Goal: Obtain resource: Download file/media

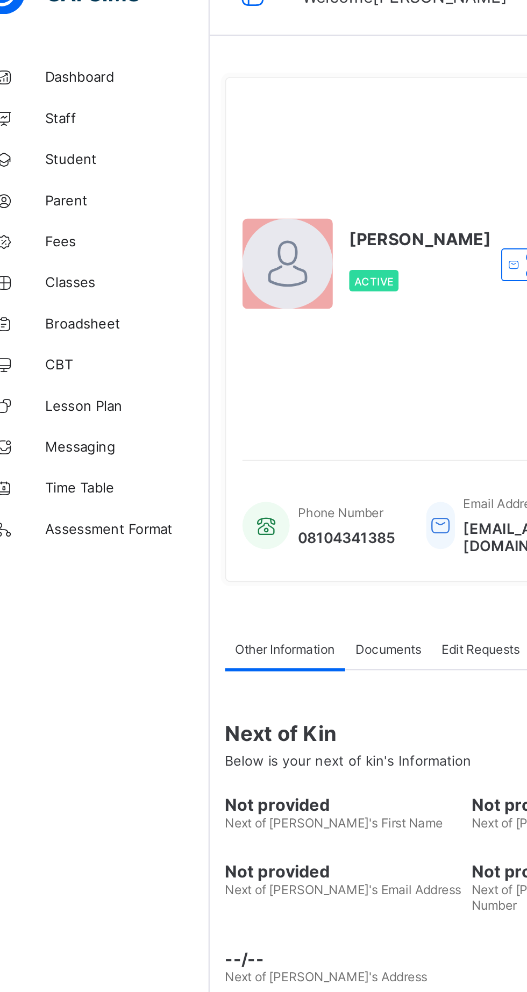
click at [60, 197] on span "Broadsheet" at bounding box center [86, 193] width 86 height 9
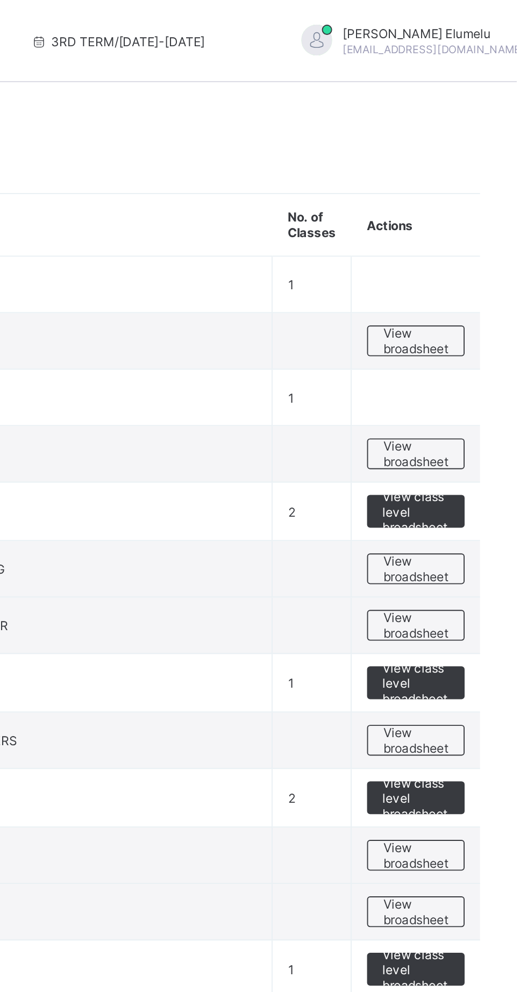
click at [478, 182] on span "View broadsheet" at bounding box center [474, 179] width 34 height 16
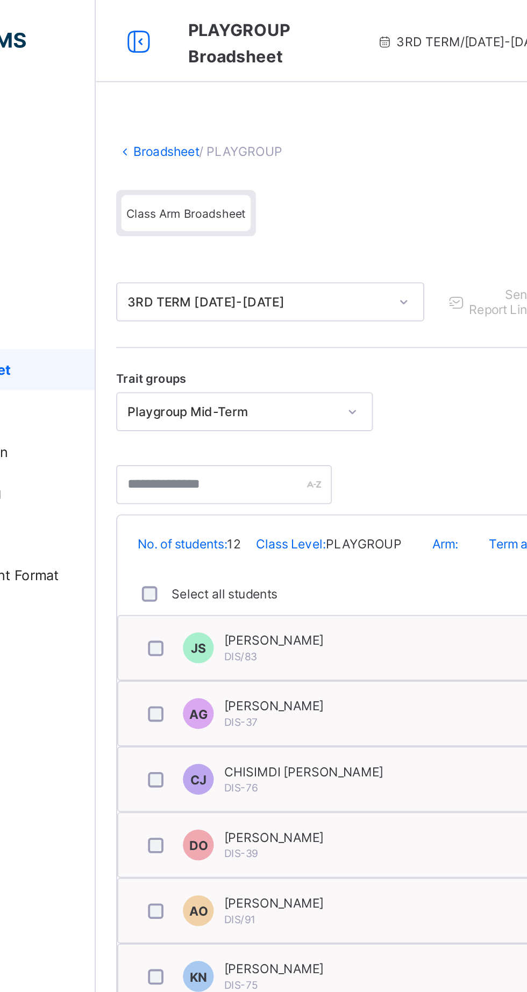
click at [172, 79] on link "Broadsheet" at bounding box center [166, 79] width 34 height 8
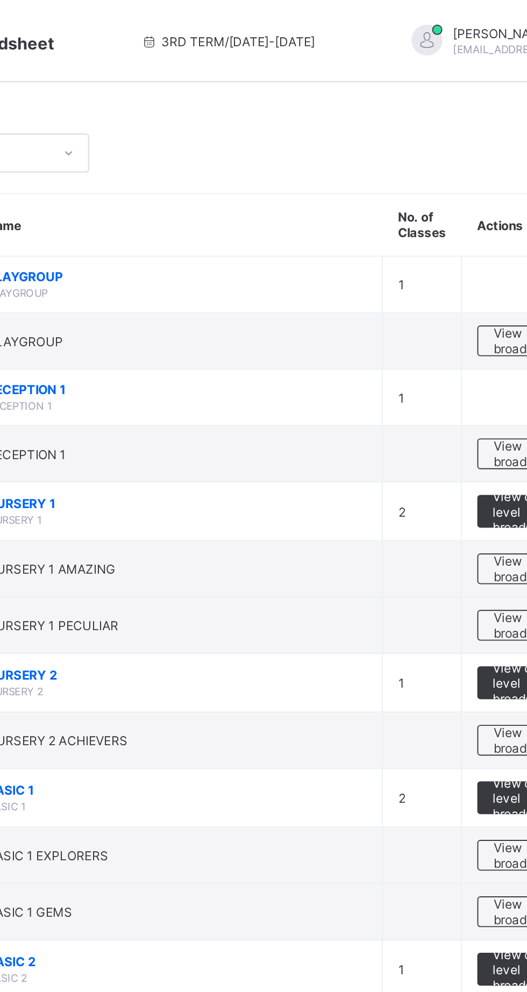
click at [464, 236] on span "View broadsheet" at bounding box center [474, 238] width 34 height 16
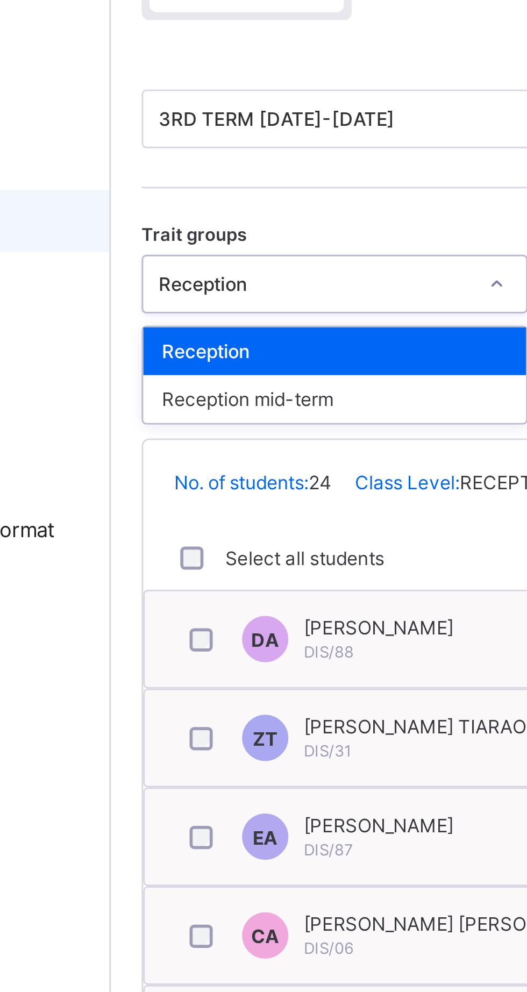
click at [232, 237] on div "Reception" at bounding box center [206, 239] width 133 height 17
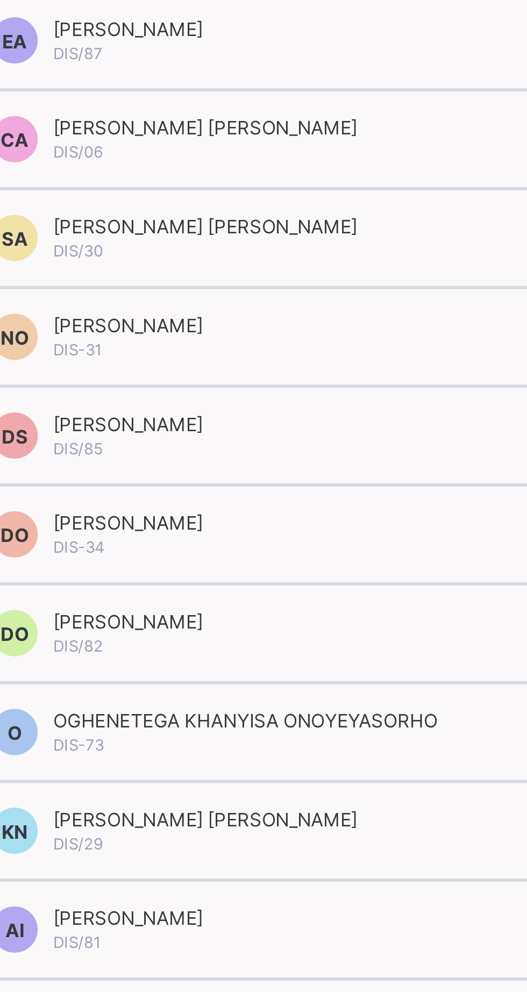
click at [300, 641] on span "OGHENETEGA KHANYISA ONOYEYASORHO" at bounding box center [263, 645] width 134 height 8
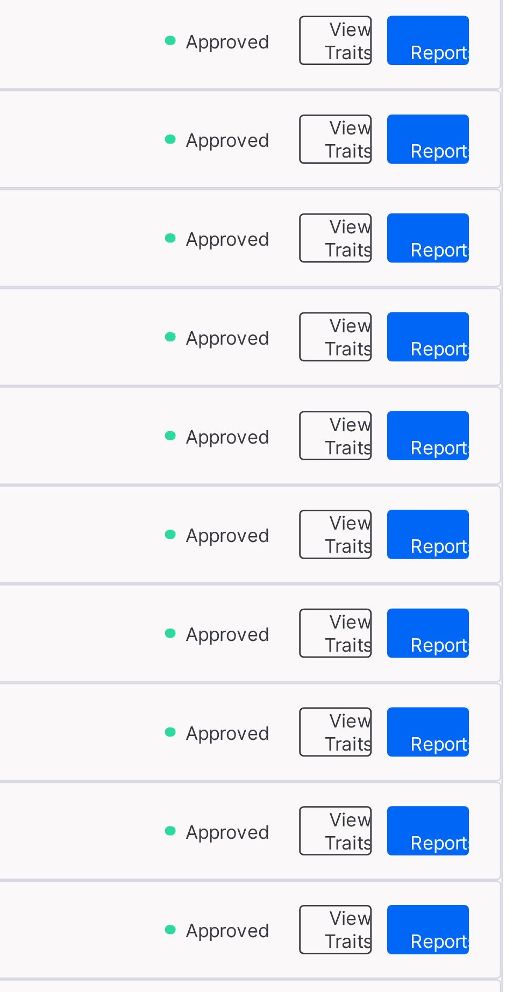
click at [490, 646] on span "View Reportsheet" at bounding box center [502, 649] width 37 height 16
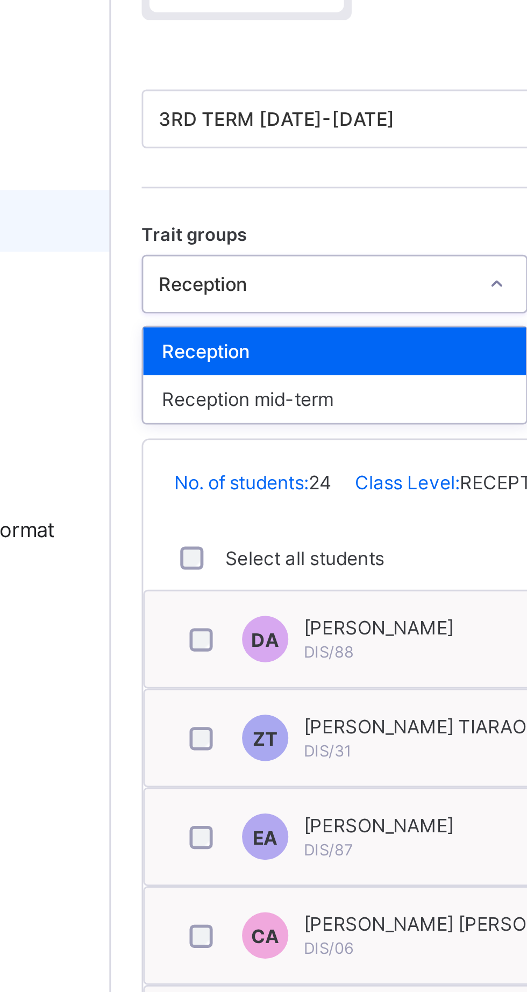
click at [221, 258] on div "Reception mid-term" at bounding box center [206, 255] width 133 height 17
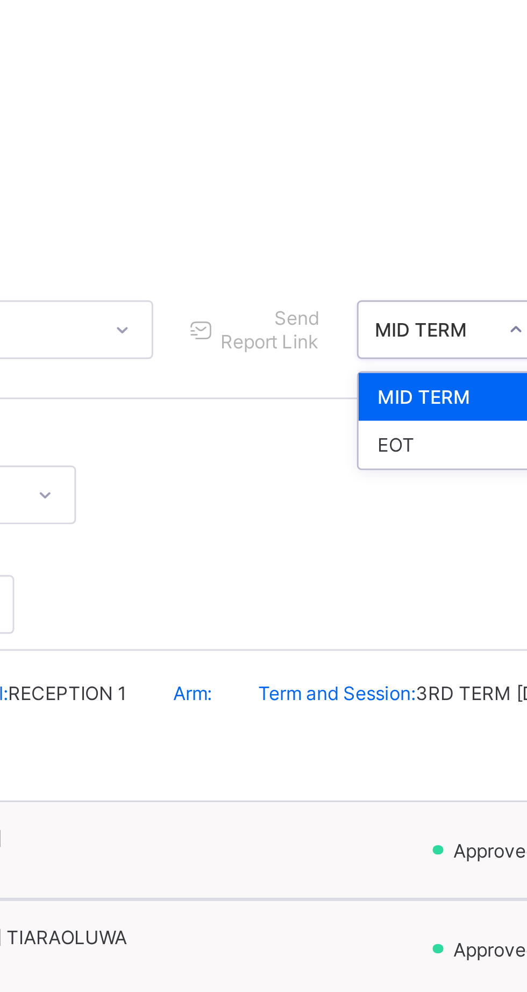
click at [395, 202] on div "EOT" at bounding box center [405, 198] width 65 height 17
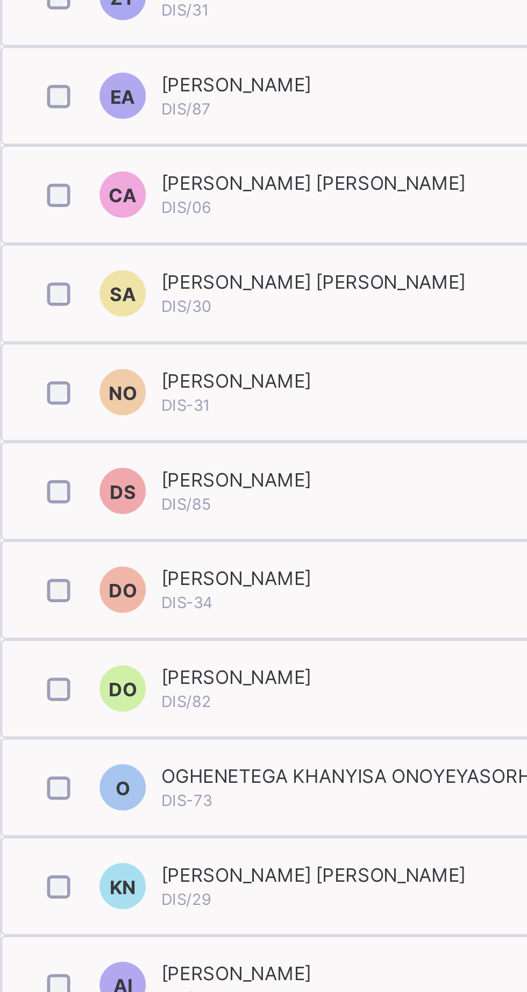
click at [255, 641] on span "OGHENETEGA KHANYISA ONOYEYASORHO" at bounding box center [263, 645] width 134 height 8
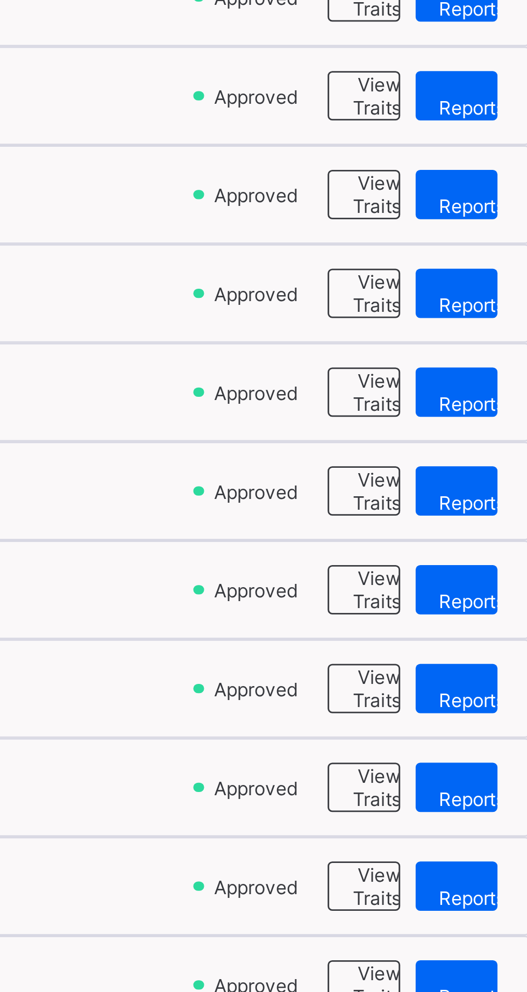
click at [492, 648] on span "View Reportsheet" at bounding box center [502, 649] width 37 height 16
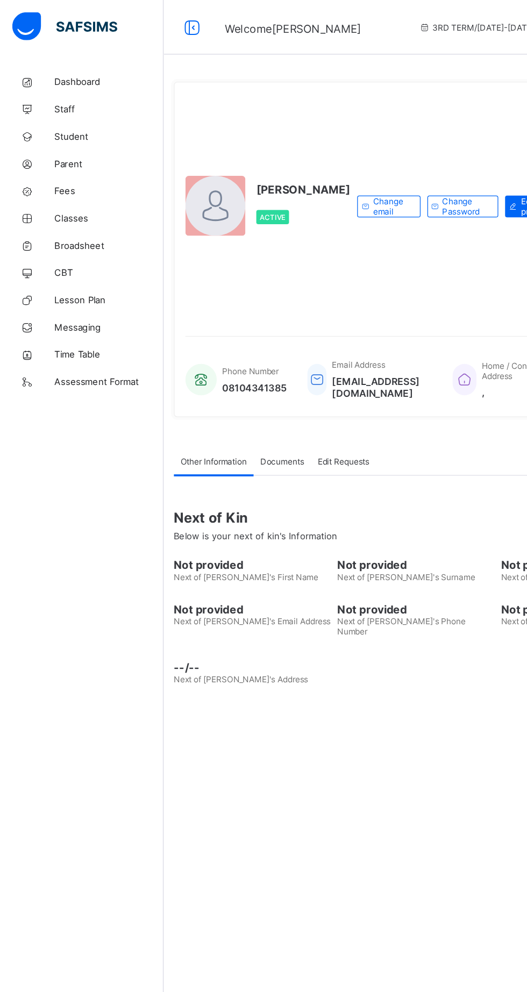
click at [78, 194] on span "Broadsheet" at bounding box center [86, 193] width 86 height 9
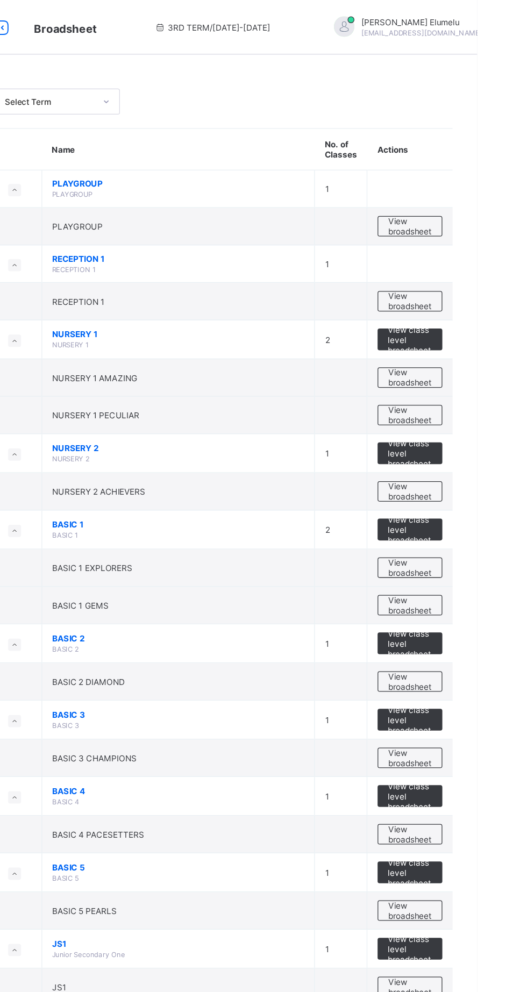
click at [471, 238] on span "View broadsheet" at bounding box center [474, 238] width 34 height 16
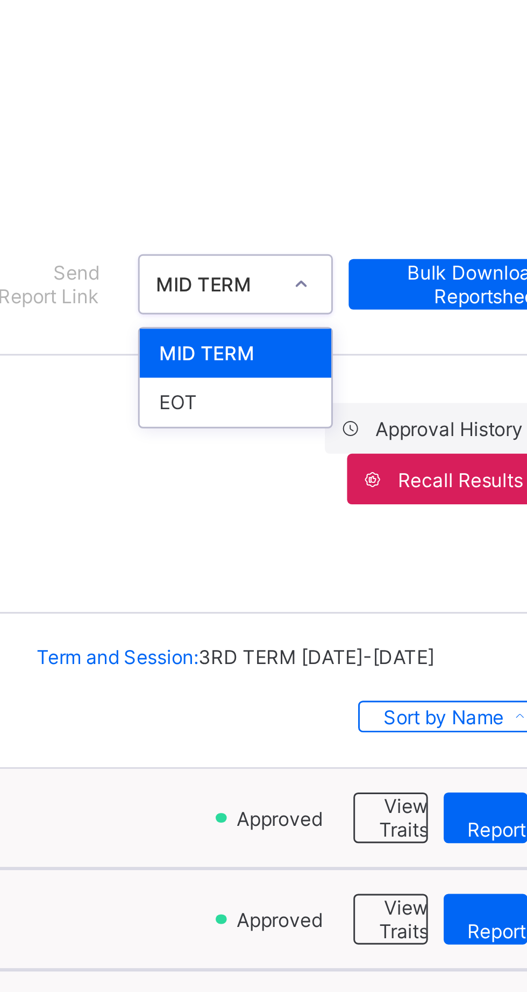
click at [413, 198] on div "EOT" at bounding box center [405, 198] width 65 height 17
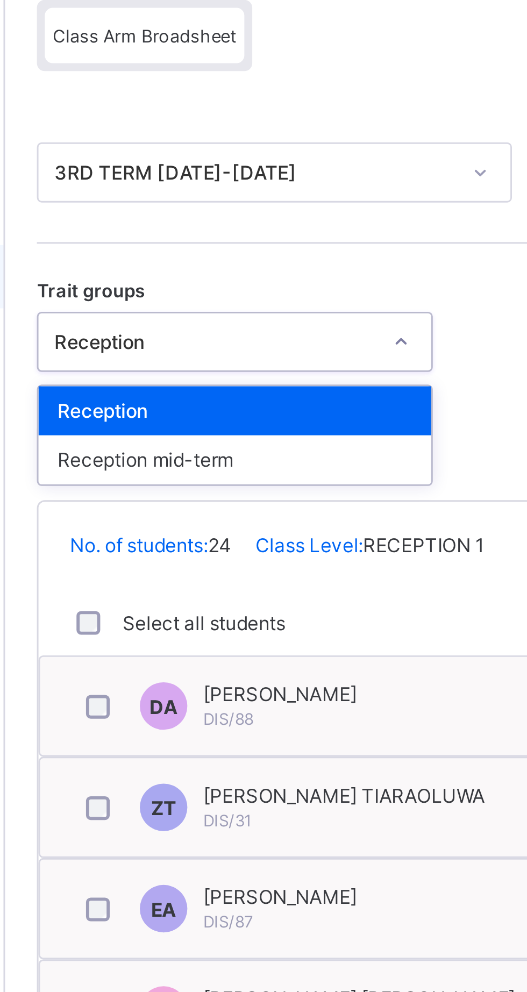
click at [216, 240] on div "Reception" at bounding box center [206, 239] width 133 height 17
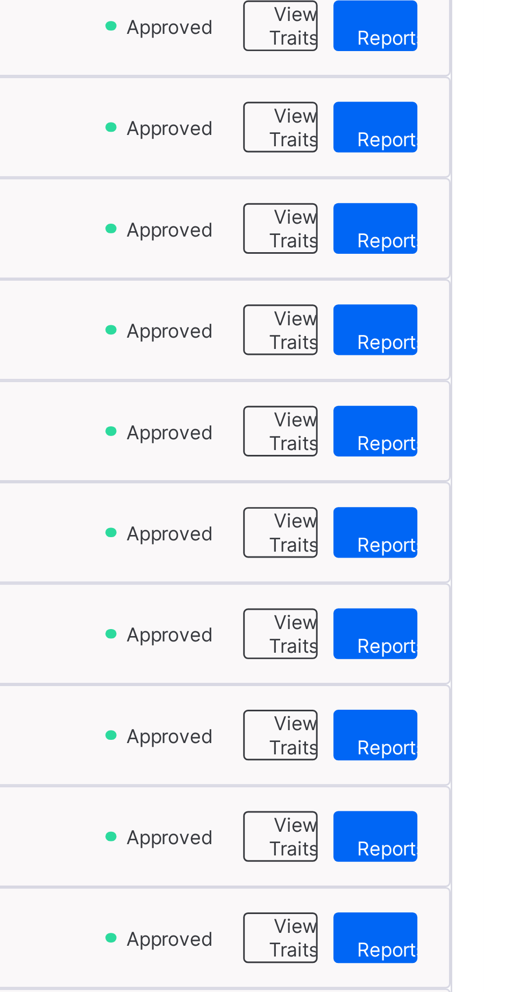
click at [494, 647] on span "View Reportsheet" at bounding box center [502, 649] width 37 height 16
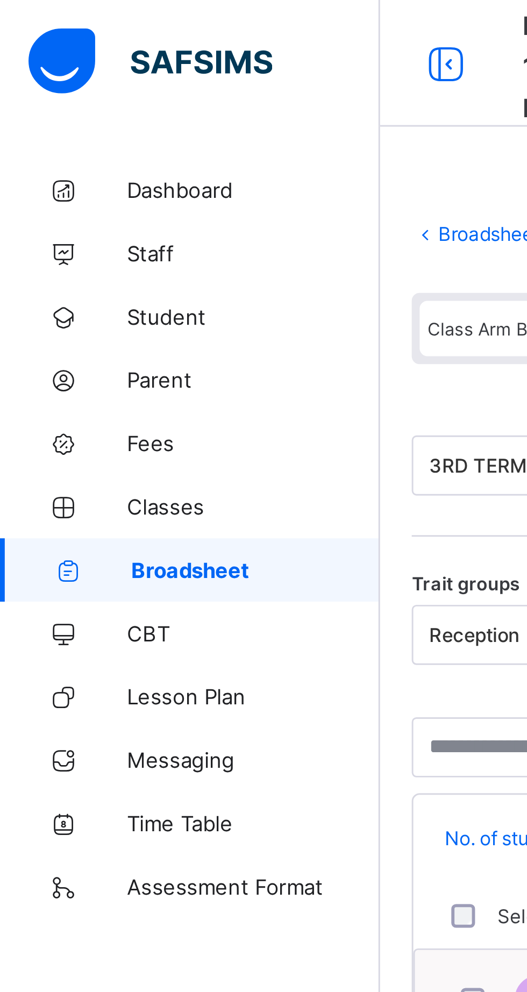
click at [162, 80] on link "Broadsheet" at bounding box center [166, 79] width 34 height 8
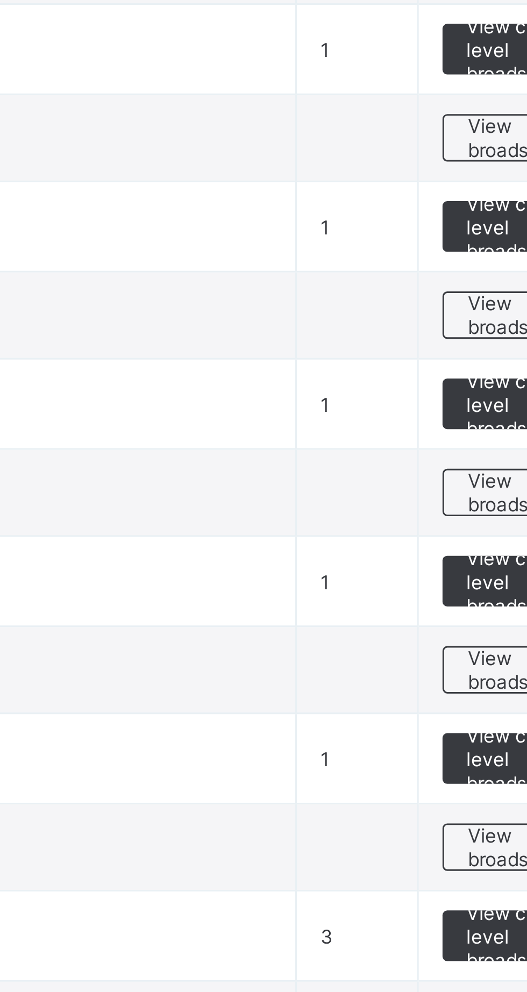
click at [466, 773] on span "View broadsheet" at bounding box center [474, 779] width 34 height 16
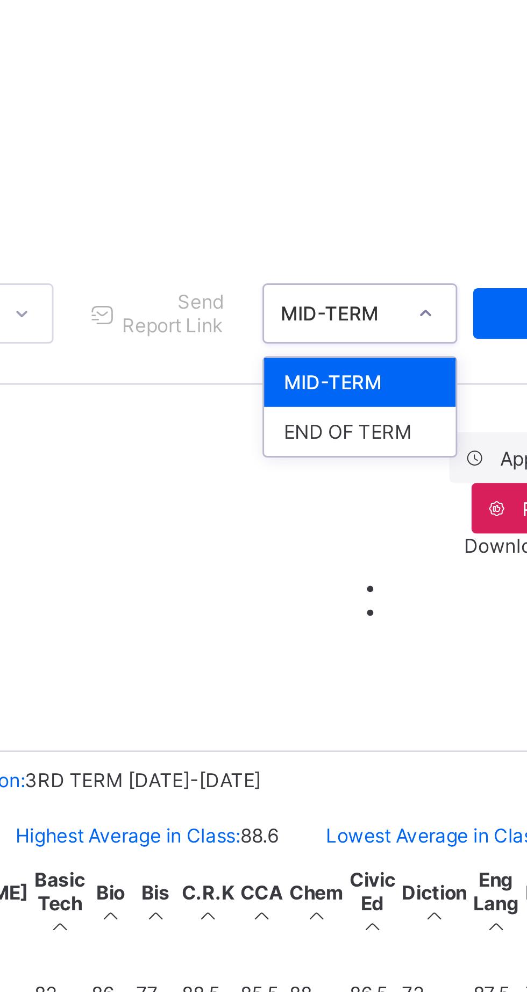
click at [410, 198] on div "END OF TERM" at bounding box center [405, 198] width 65 height 17
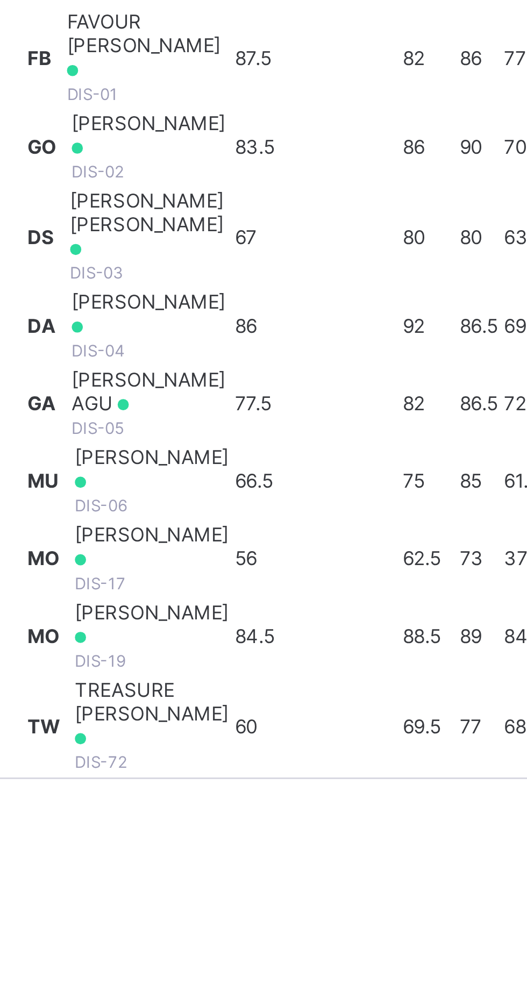
click at [236, 545] on div "MICHELLE UKERUN DIS-06" at bounding box center [209, 533] width 52 height 24
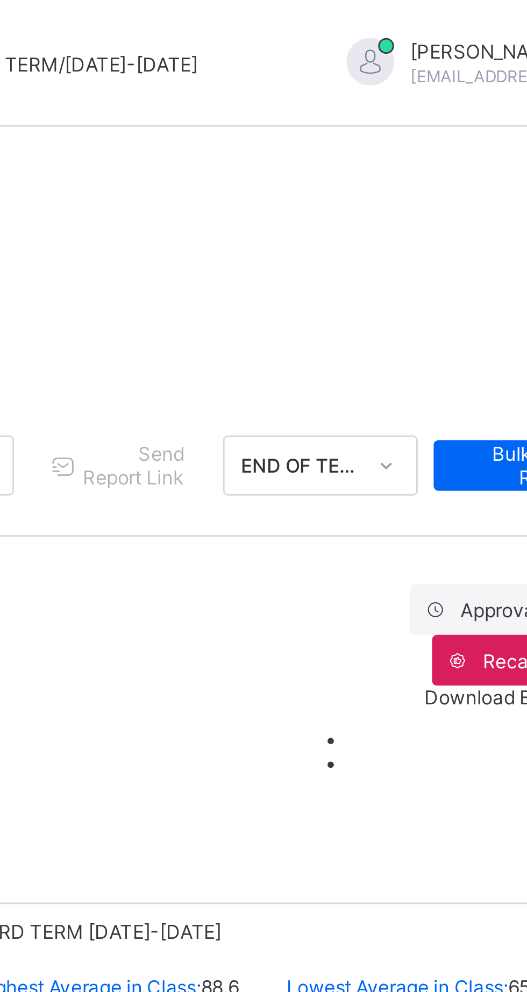
click at [449, 655] on span "View Reportsheet" at bounding box center [459, 663] width 47 height 16
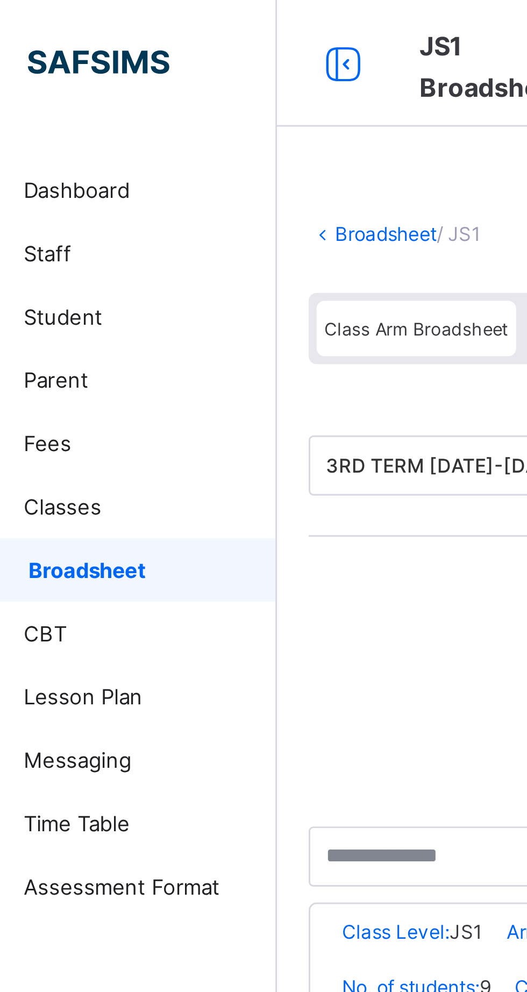
click at [65, 110] on span "Student" at bounding box center [86, 107] width 86 height 9
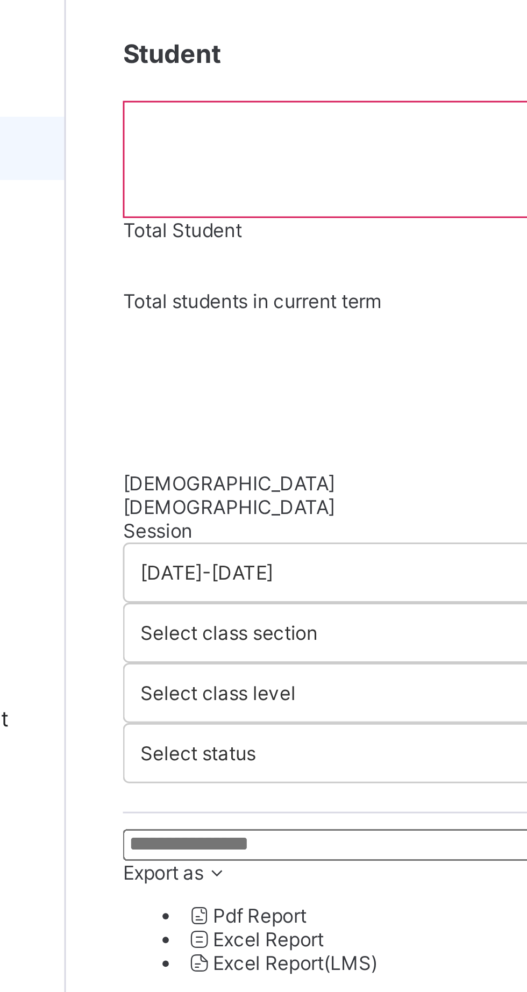
click at [212, 343] on input "text" at bounding box center [228, 344] width 161 height 11
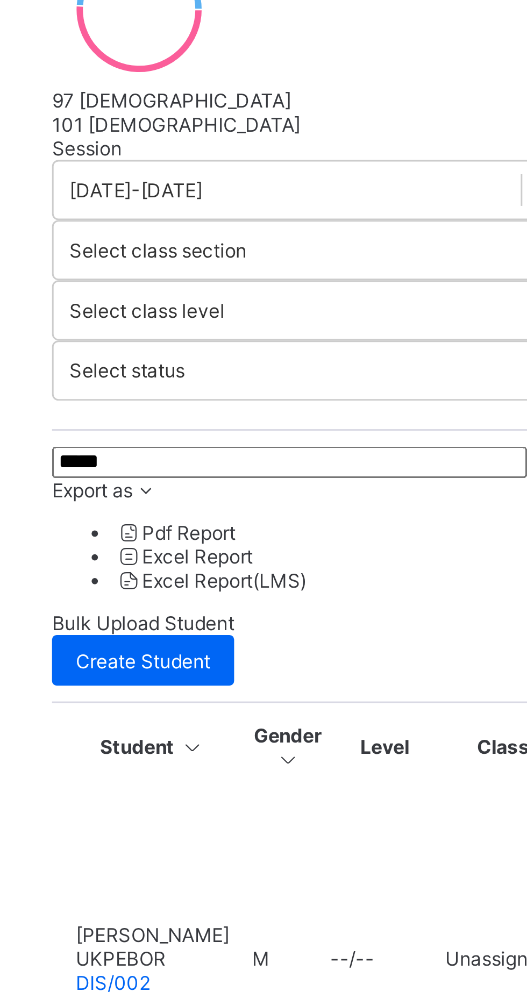
type input "******"
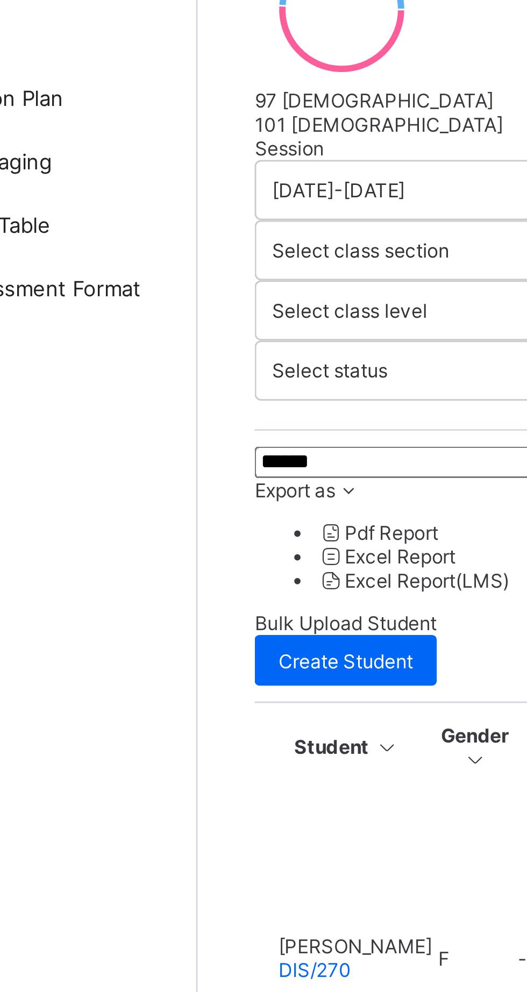
click at [188, 629] on span "MICHELLE UKERUN" at bounding box center [183, 633] width 52 height 8
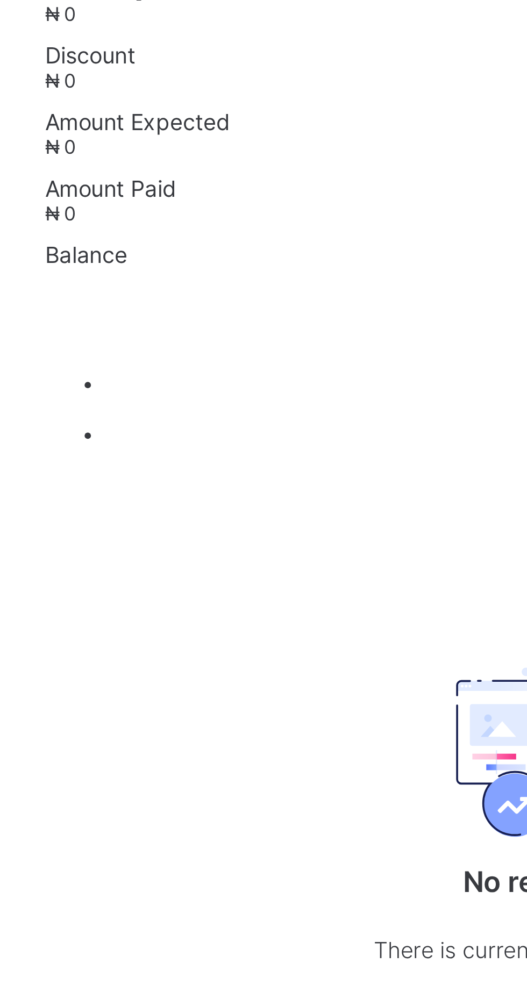
click at [206, 402] on span "Academic Timeline" at bounding box center [177, 398] width 58 height 8
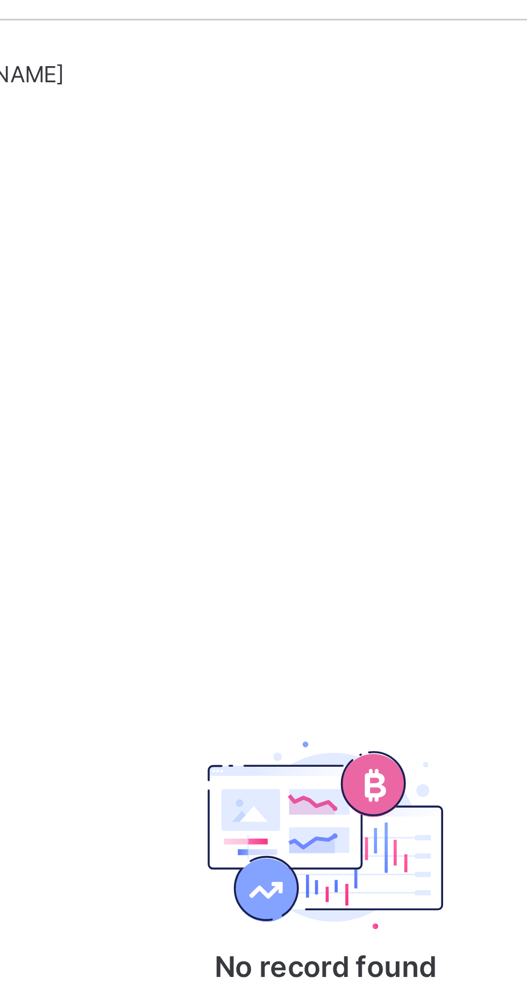
click at [183, 410] on span "Documents" at bounding box center [165, 406] width 34 height 8
click at [206, 402] on span "Academic Timeline" at bounding box center [177, 398] width 58 height 8
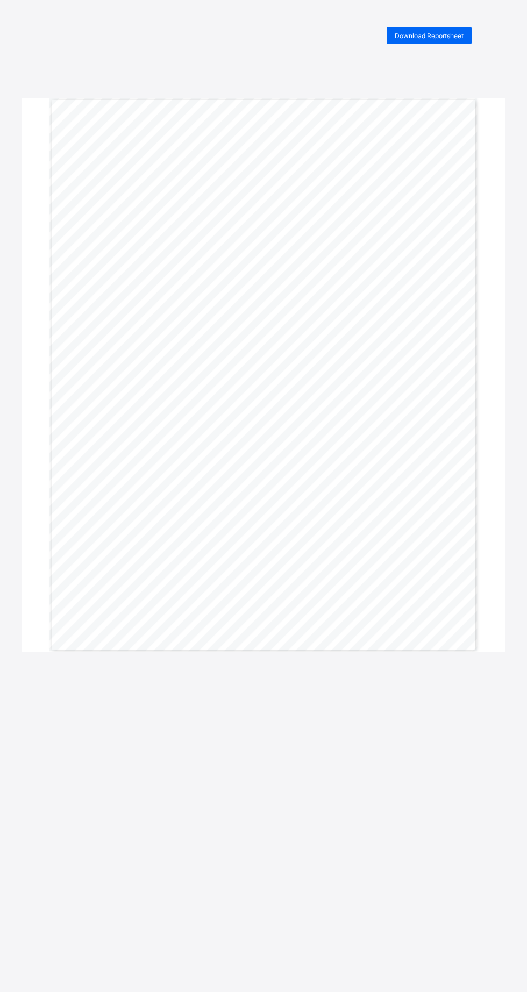
click at [438, 40] on div "Download Reportsheet" at bounding box center [429, 35] width 85 height 17
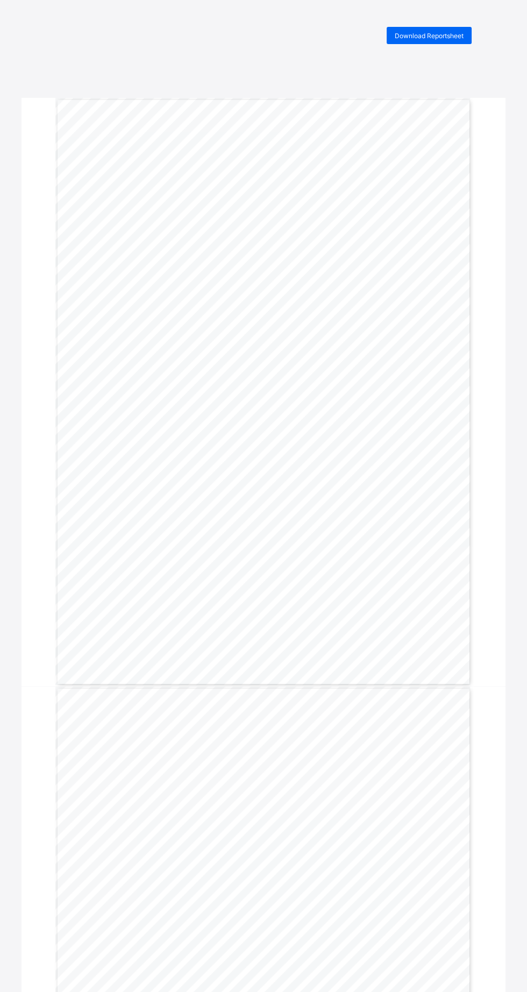
click at [437, 36] on span "Download Reportsheet" at bounding box center [429, 36] width 69 height 8
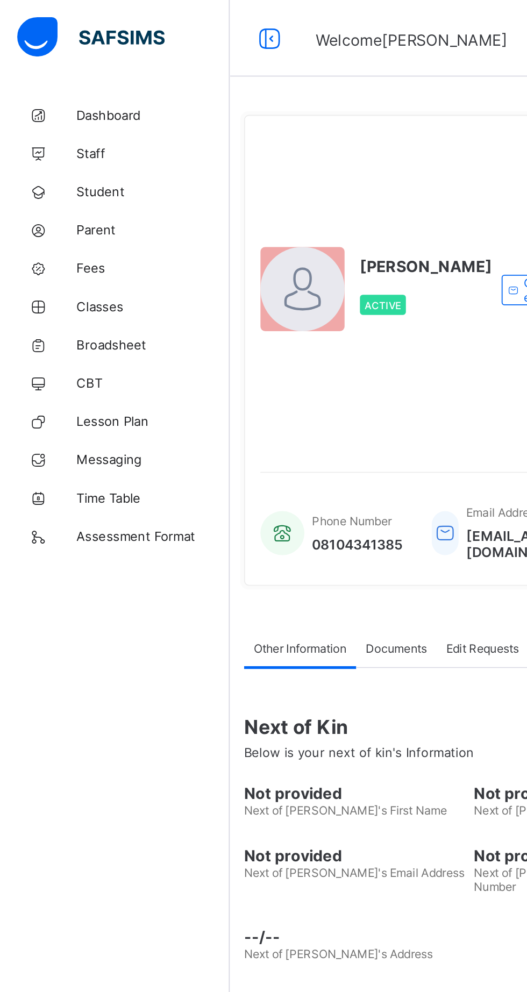
click at [63, 114] on link "Student" at bounding box center [64, 108] width 129 height 22
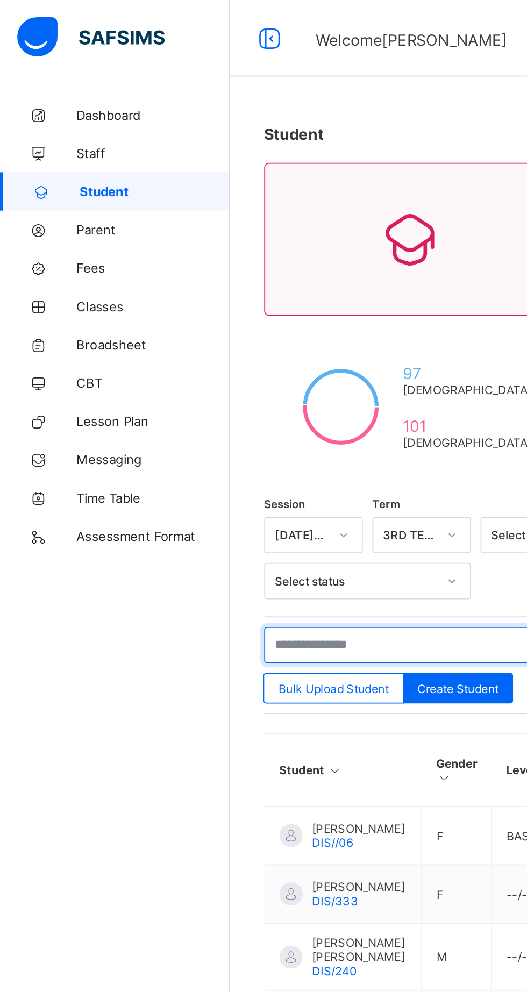
click at [204, 362] on input "text" at bounding box center [228, 362] width 161 height 20
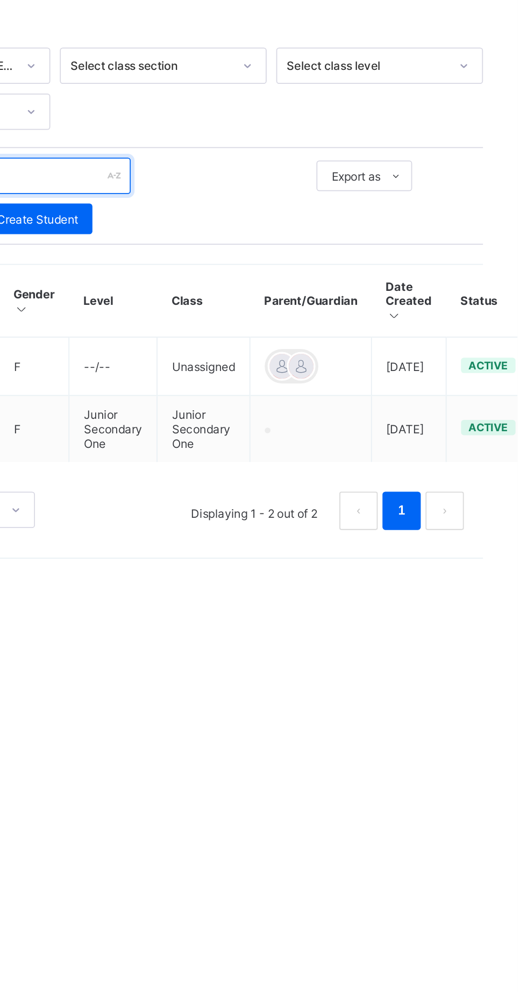
type input "****"
click at [282, 510] on td "Junior Secondary One" at bounding box center [299, 505] width 49 height 38
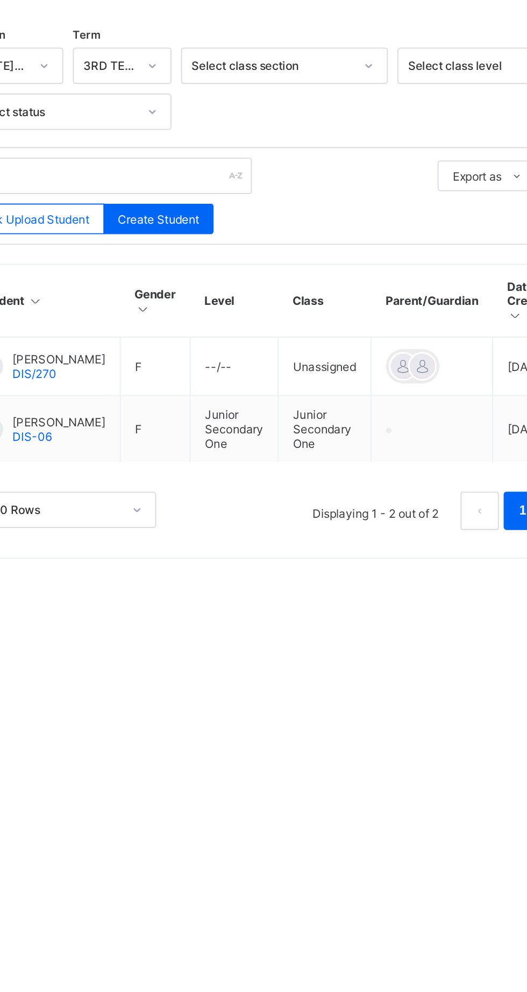
click at [192, 505] on span "[PERSON_NAME]" at bounding box center [201, 501] width 52 height 8
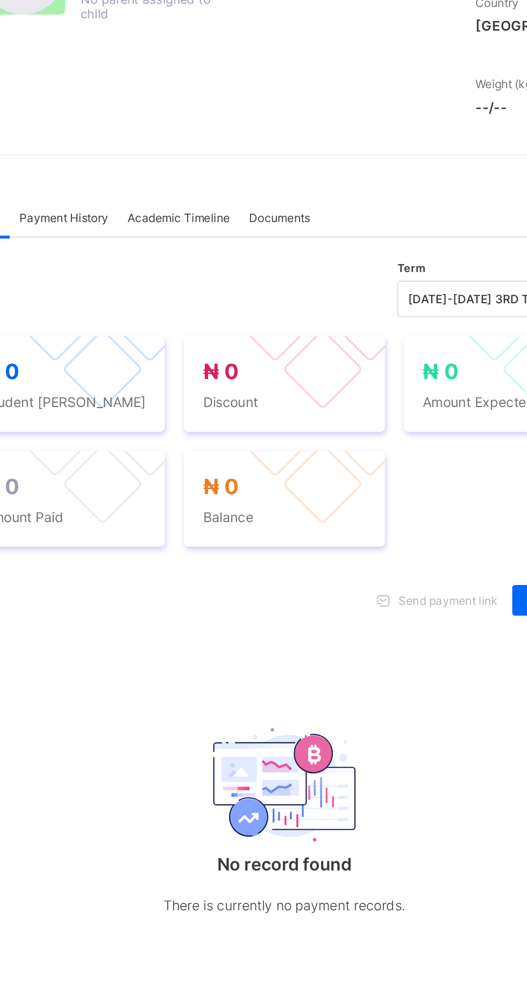
click at [268, 340] on span "Academic Timeline" at bounding box center [269, 336] width 58 height 8
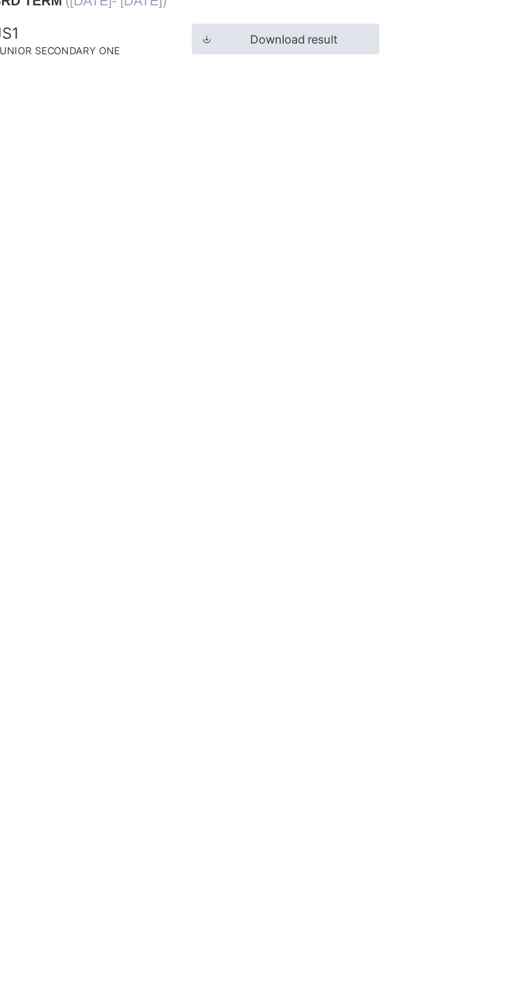
click at [349, 416] on icon at bounding box center [349, 412] width 8 height 7
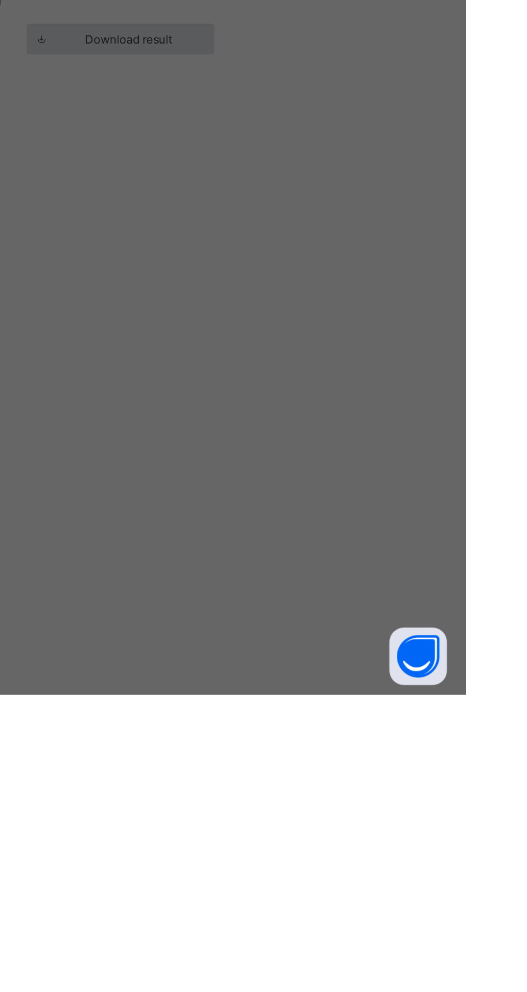
click at [351, 578] on span "Download Transcript" at bounding box center [320, 574] width 62 height 8
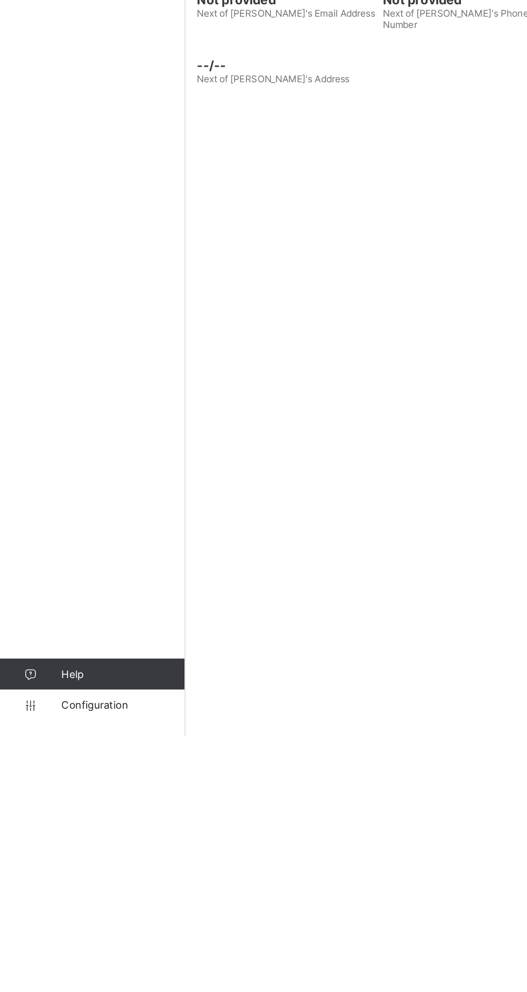
click at [76, 975] on span "Configuration" at bounding box center [86, 971] width 86 height 9
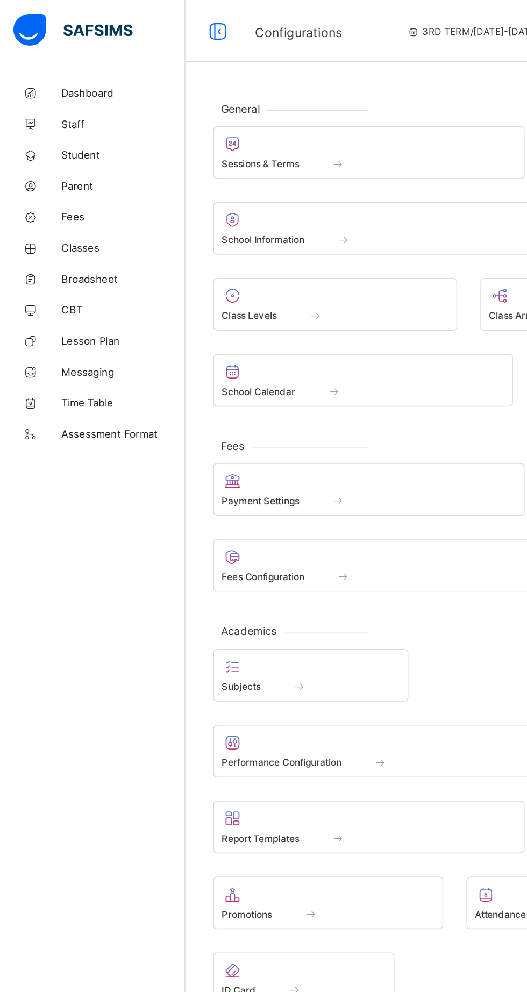
click at [235, 115] on span at bounding box center [235, 113] width 11 height 9
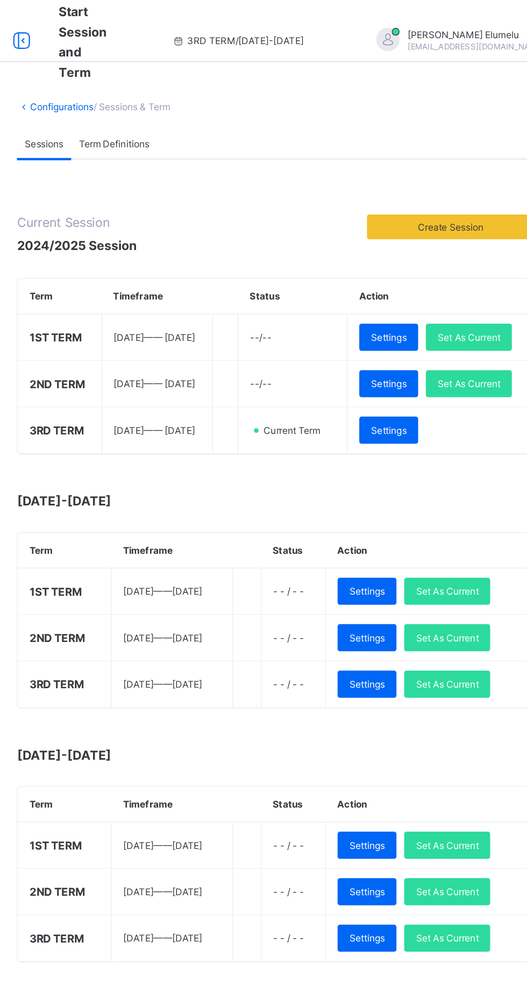
click at [441, 271] on span "Set As Current" at bounding box center [463, 267] width 44 height 8
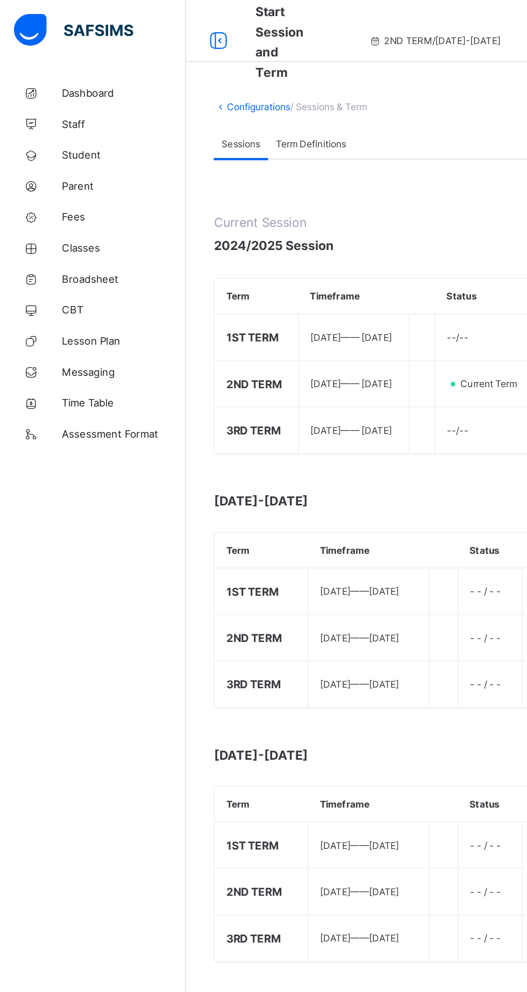
click at [60, 196] on span "Broadsheet" at bounding box center [86, 193] width 86 height 9
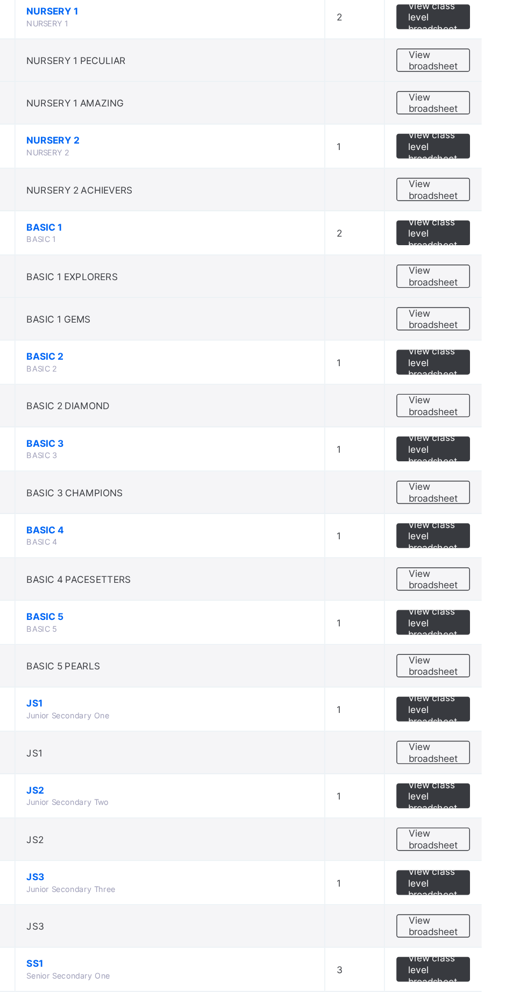
click at [484, 776] on span "View broadsheet" at bounding box center [474, 779] width 34 height 16
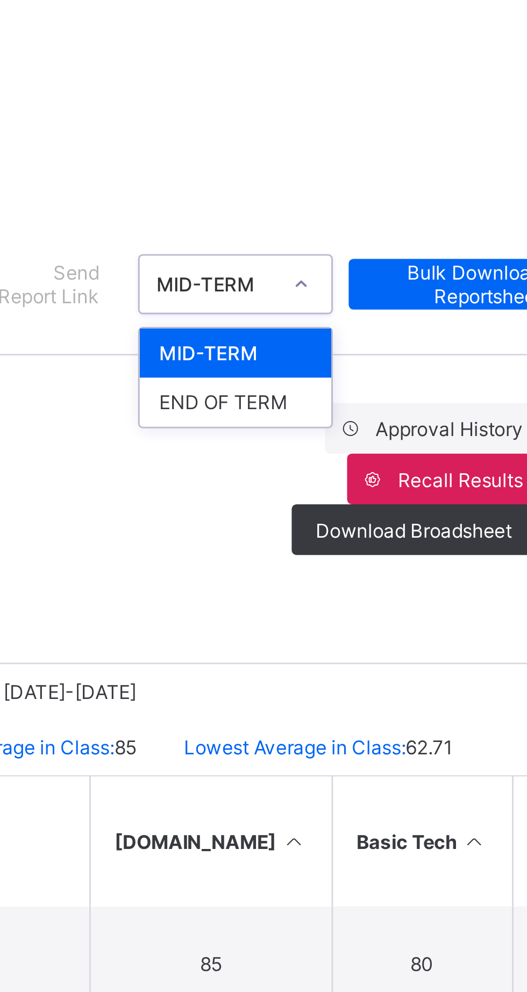
click at [423, 197] on div "END OF TERM" at bounding box center [405, 198] width 65 height 17
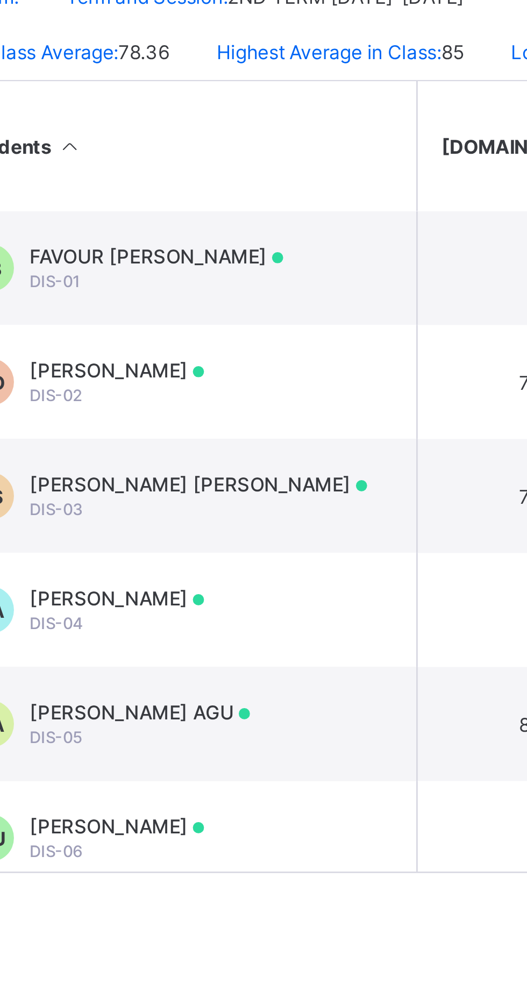
click at [272, 580] on span "[PERSON_NAME]" at bounding box center [253, 579] width 59 height 8
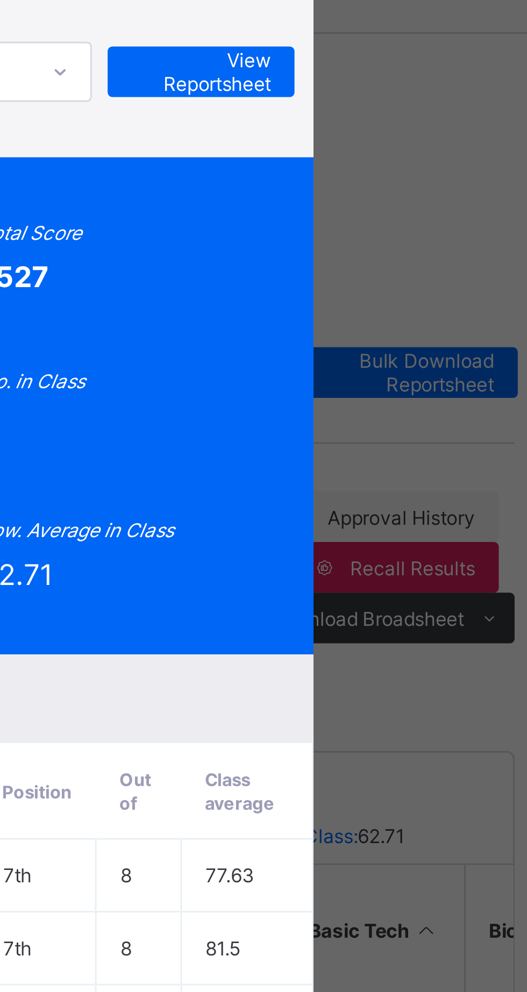
click at [434, 64] on span "View Reportsheet" at bounding box center [409, 56] width 47 height 16
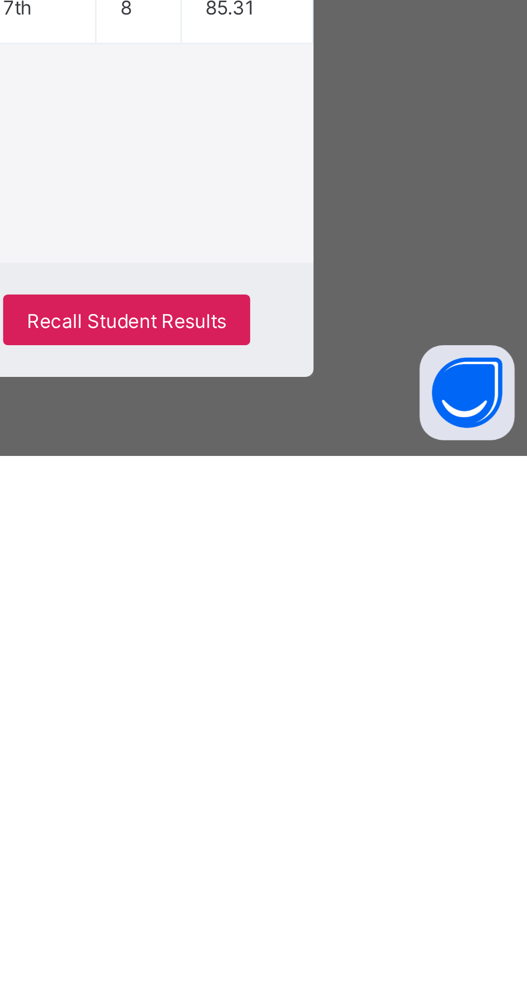
click at [329, 951] on span "Close" at bounding box center [319, 946] width 17 height 8
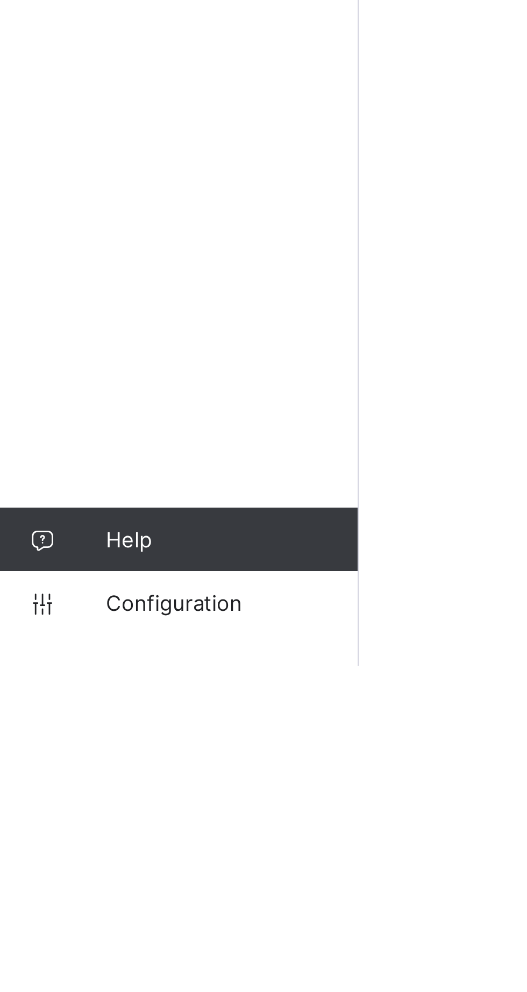
click at [75, 975] on span "Configuration" at bounding box center [86, 971] width 86 height 9
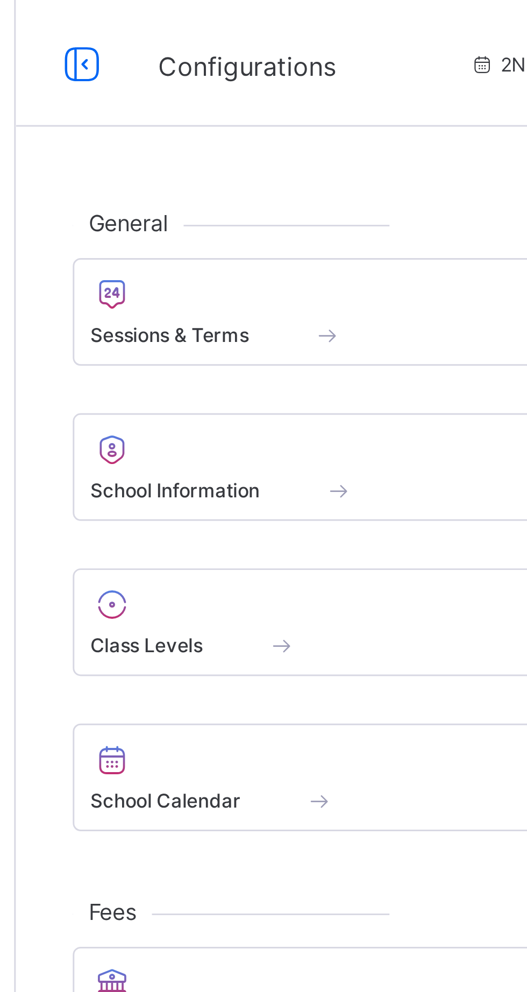
click at [216, 107] on span at bounding box center [256, 108] width 204 height 3
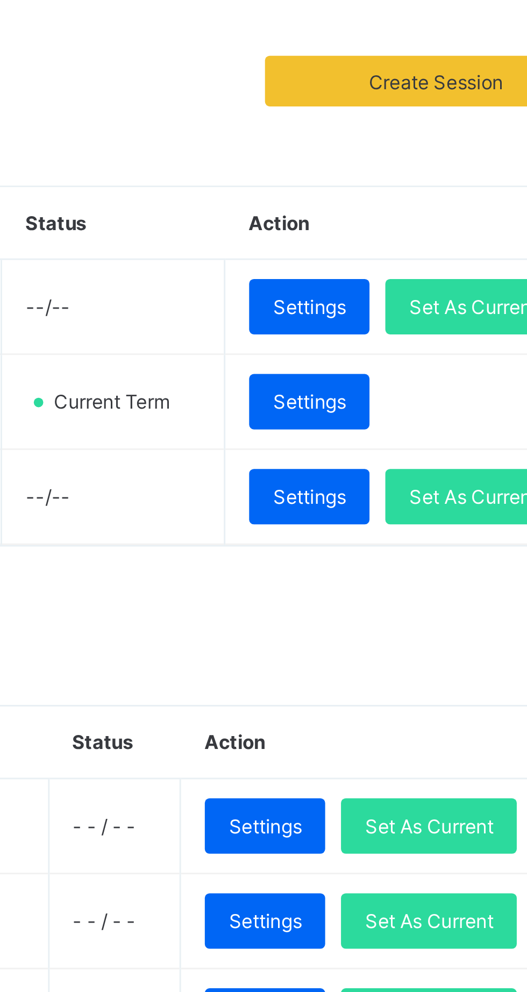
click at [443, 238] on span "Set As Current" at bounding box center [463, 234] width 44 height 8
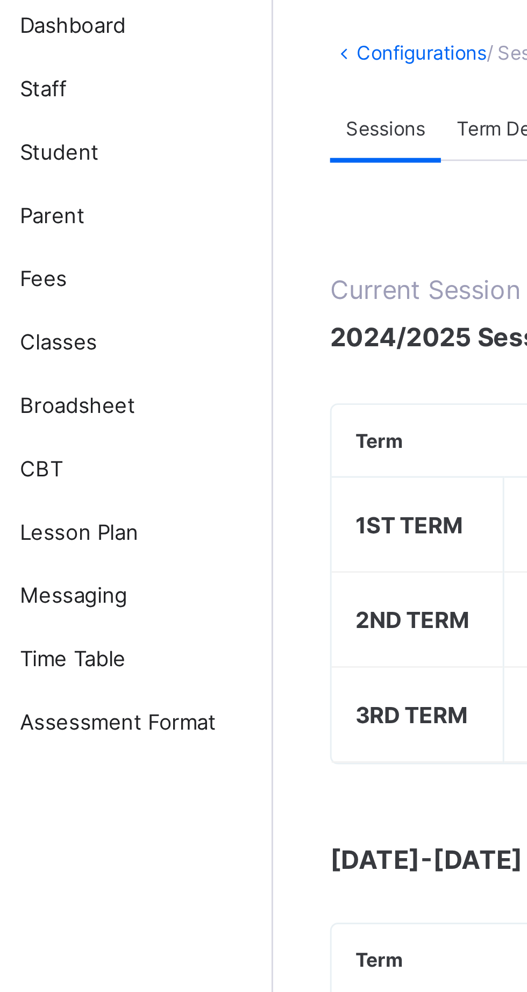
click at [79, 196] on span "Broadsheet" at bounding box center [86, 193] width 86 height 9
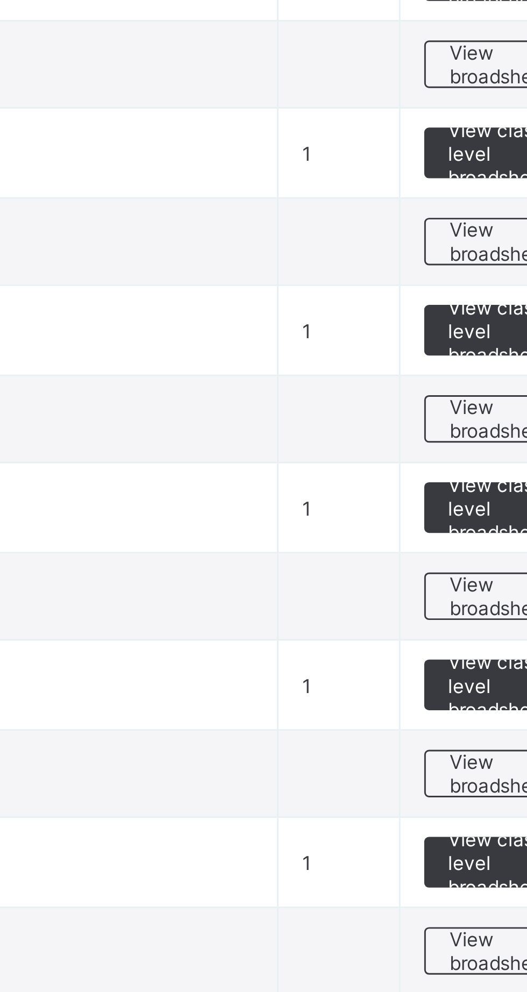
click at [467, 775] on span "View broadsheet" at bounding box center [474, 779] width 34 height 16
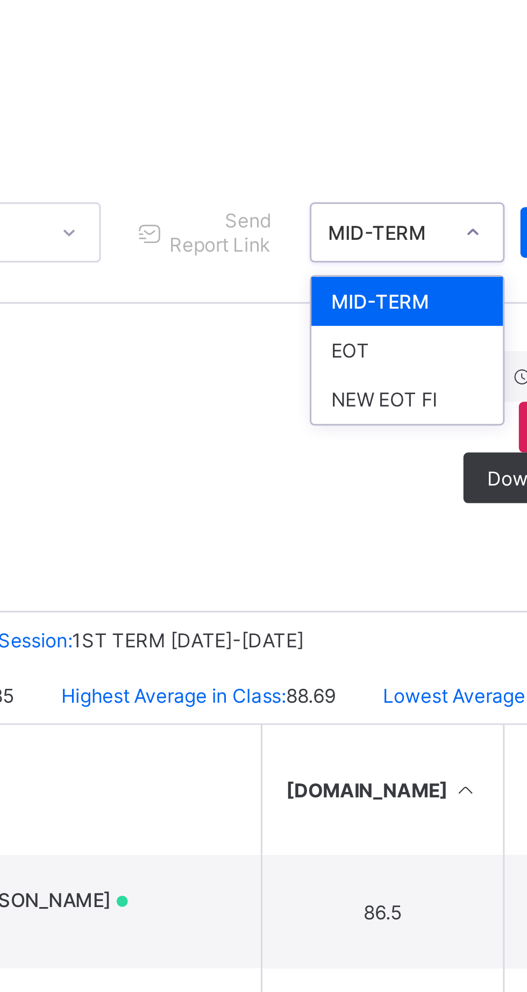
click at [393, 198] on div "EOT" at bounding box center [405, 198] width 65 height 17
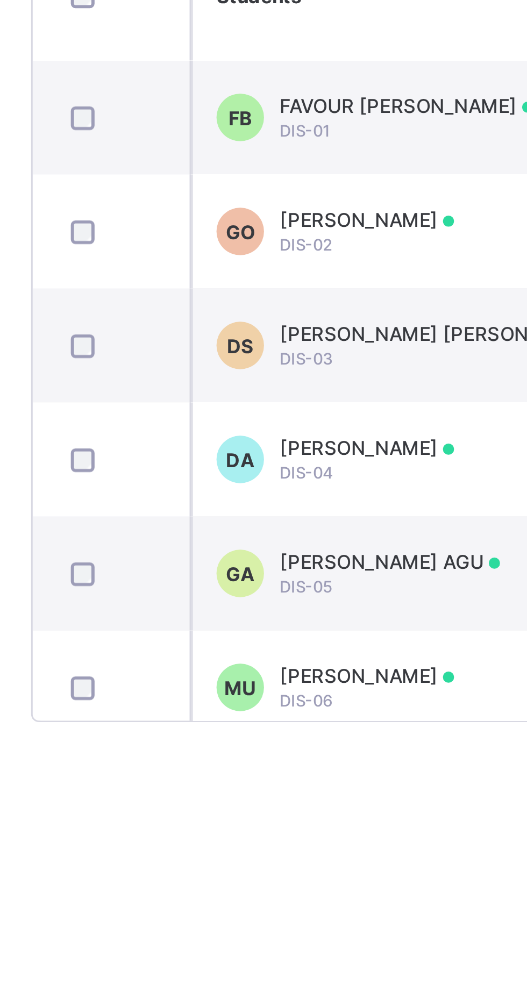
click at [263, 582] on span "MICHELLE UKERUN" at bounding box center [253, 579] width 59 height 8
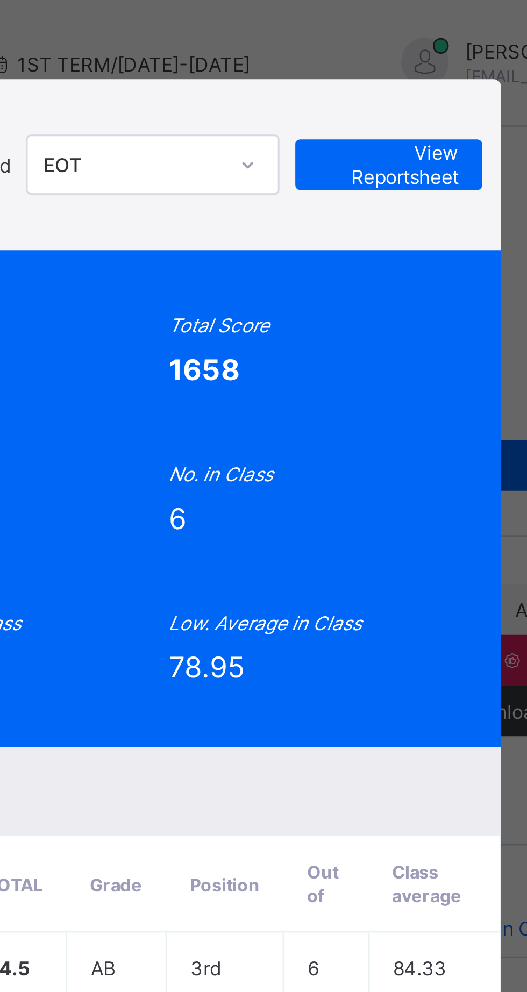
click at [434, 64] on span "View Reportsheet" at bounding box center [409, 56] width 47 height 16
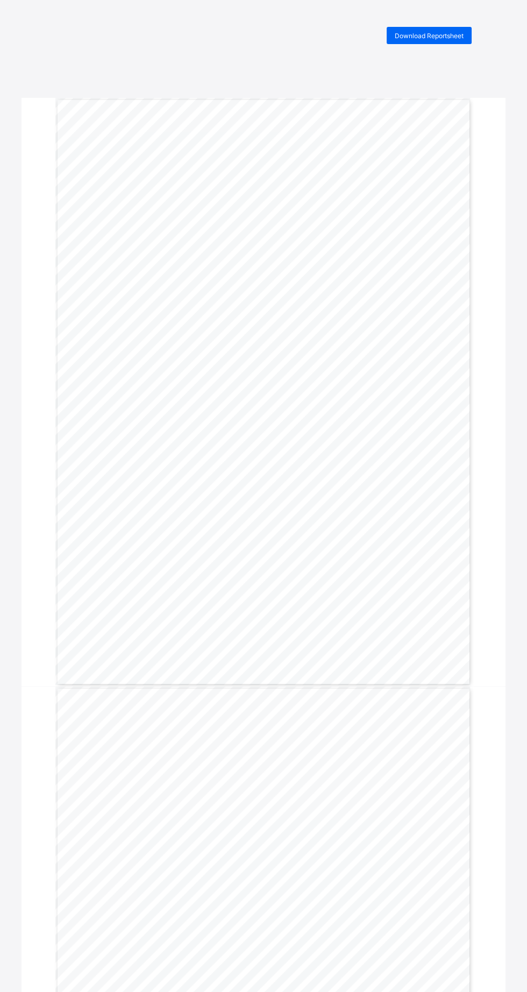
click at [423, 36] on span "Download Reportsheet" at bounding box center [429, 36] width 69 height 8
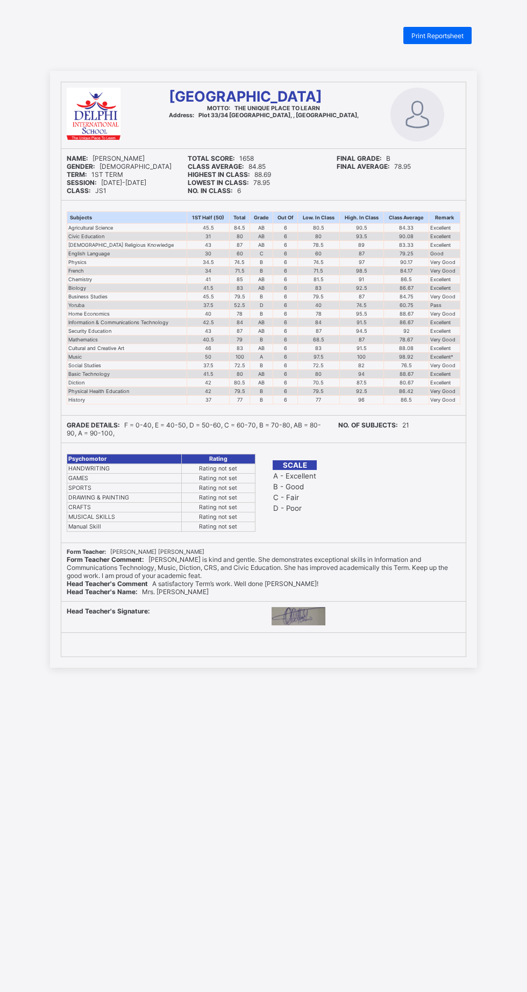
click at [427, 36] on span "Print Reportsheet" at bounding box center [438, 36] width 52 height 8
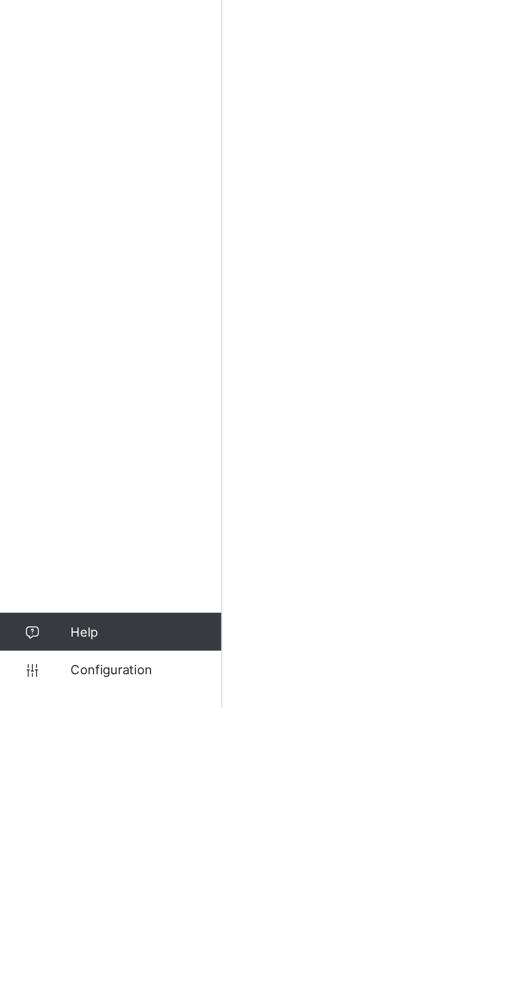
click at [80, 975] on span "Configuration" at bounding box center [86, 971] width 86 height 9
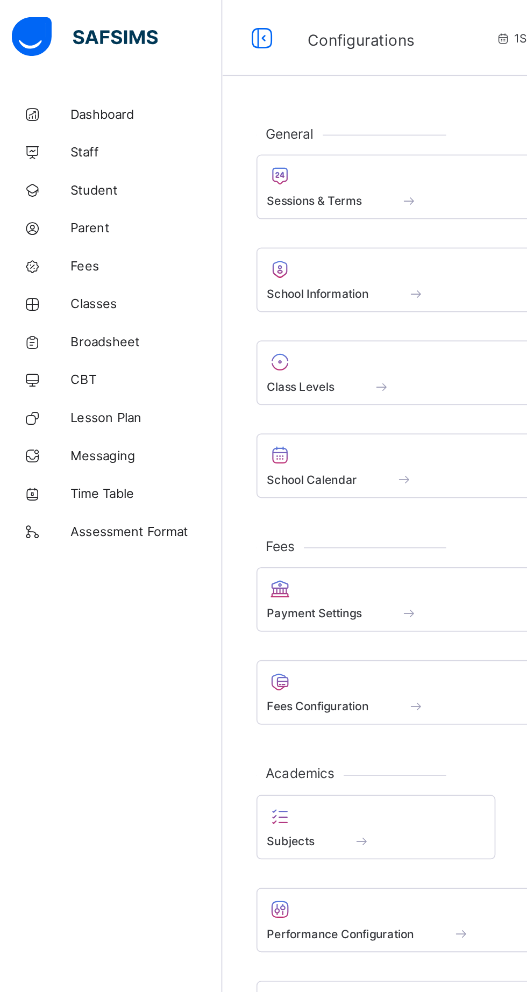
click at [211, 108] on span at bounding box center [256, 108] width 204 height 3
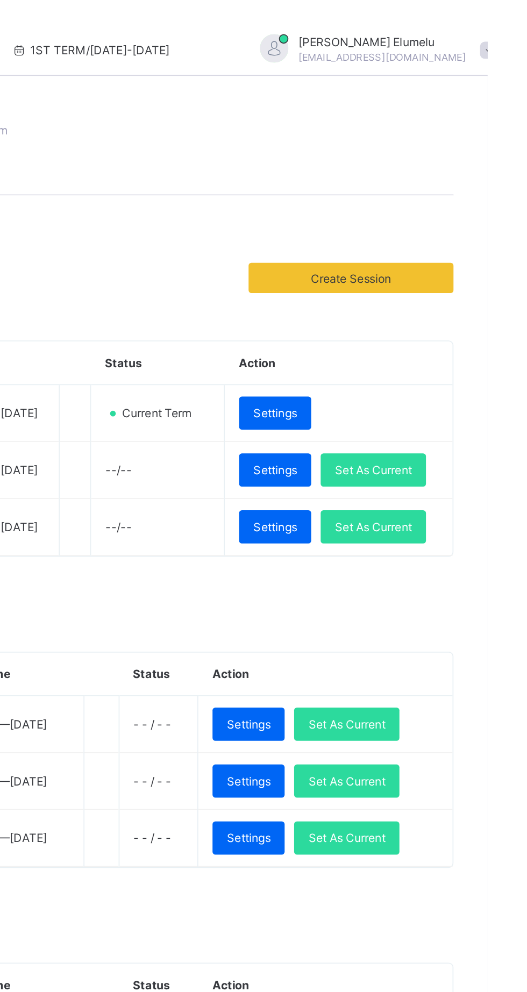
click at [444, 303] on span "Set As Current" at bounding box center [463, 299] width 44 height 8
